Goal: Task Accomplishment & Management: Complete application form

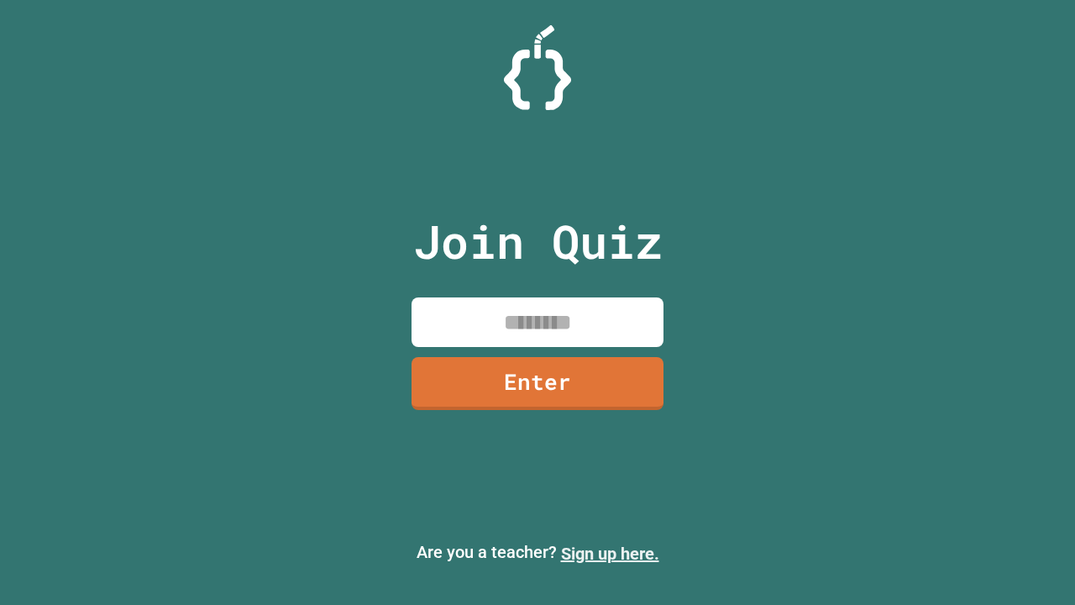
click at [610, 553] on link "Sign up here." at bounding box center [610, 553] width 98 height 20
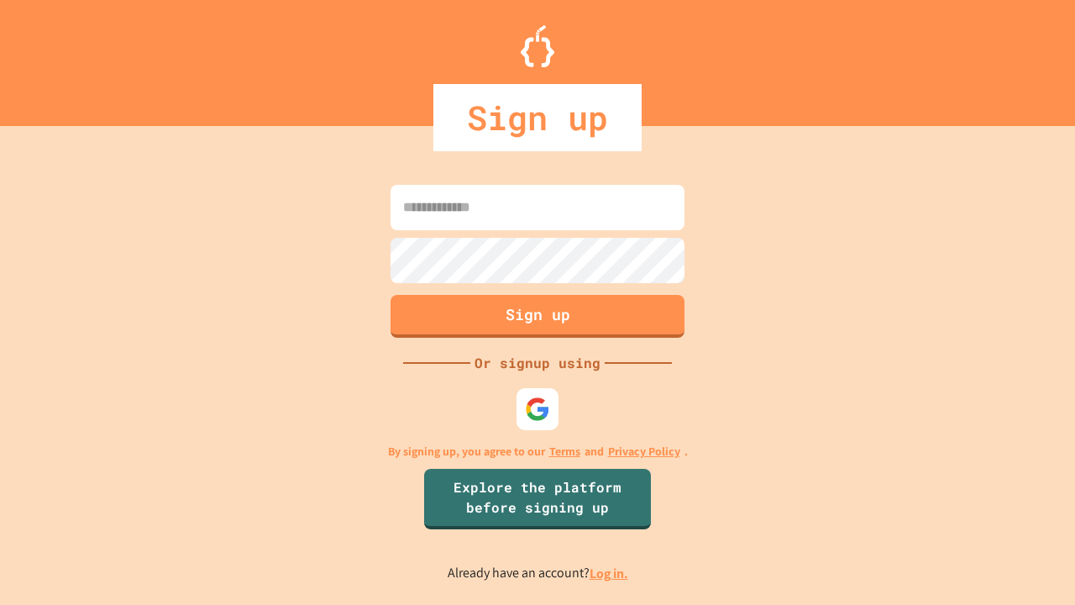
click at [610, 573] on link "Log in." at bounding box center [608, 573] width 39 height 18
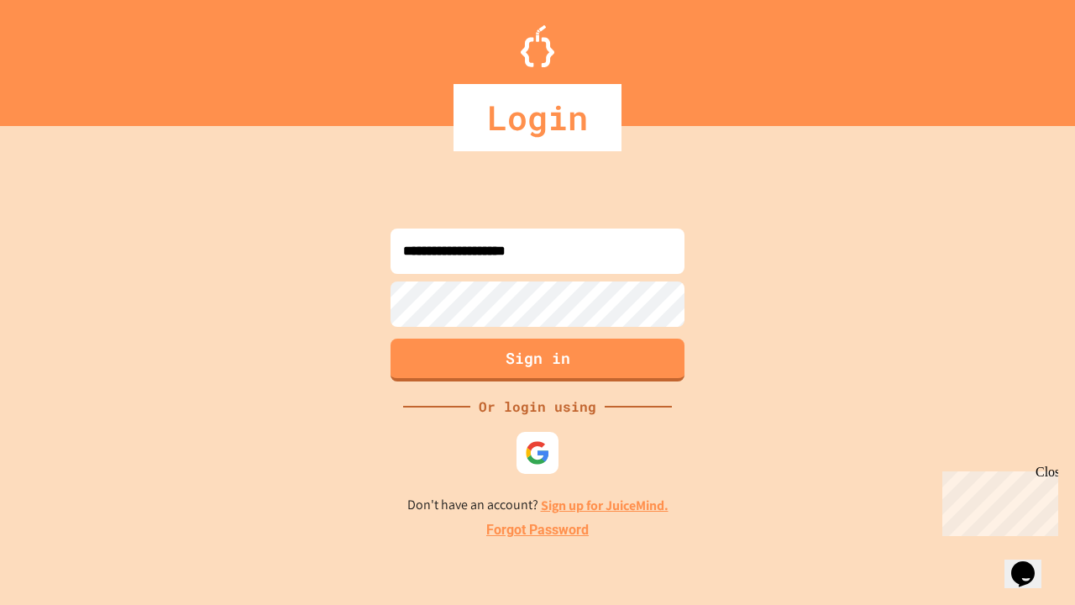
type input "**********"
